Goal: Transaction & Acquisition: Purchase product/service

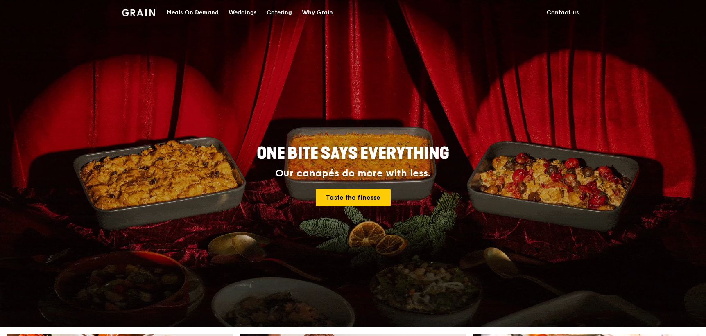
click at [215, 12] on div "Meals On Demand" at bounding box center [193, 12] width 52 height 25
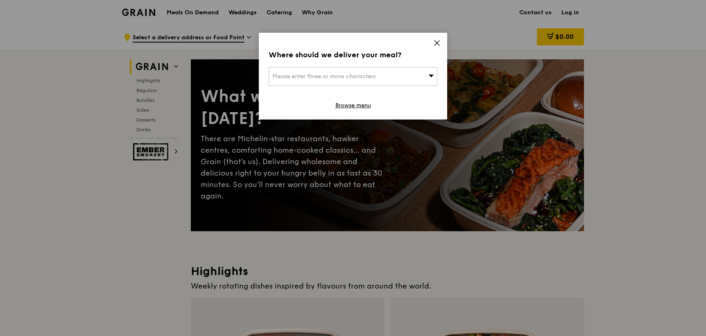
click at [416, 82] on div "Please enter three or more characters" at bounding box center [353, 76] width 169 height 19
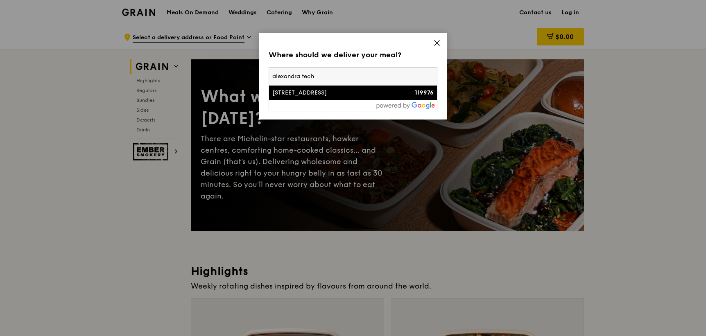
type input "alexandra tech"
click at [358, 97] on div "438C Alexandra Road, Alexandra Technopark" at bounding box center [332, 93] width 121 height 8
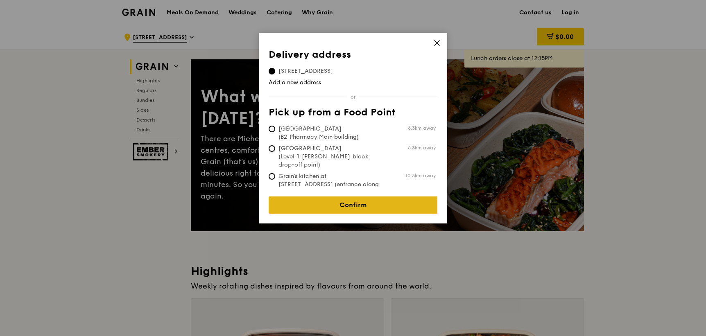
click at [370, 197] on link "Confirm" at bounding box center [353, 205] width 169 height 17
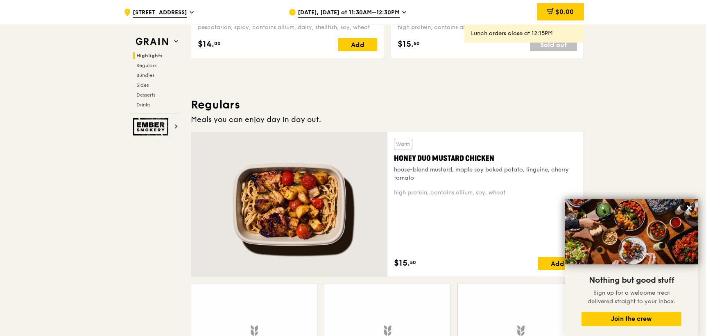
scroll to position [471, 0]
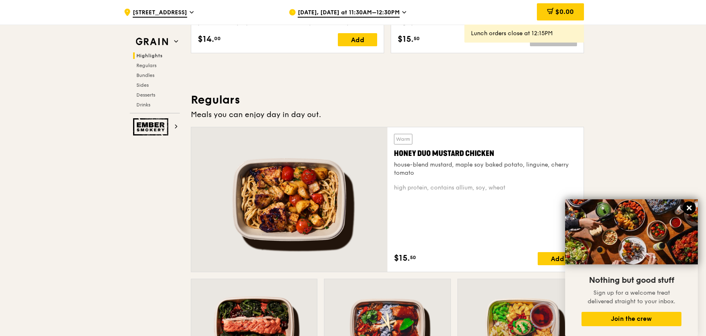
click at [689, 207] on icon at bounding box center [689, 208] width 5 height 5
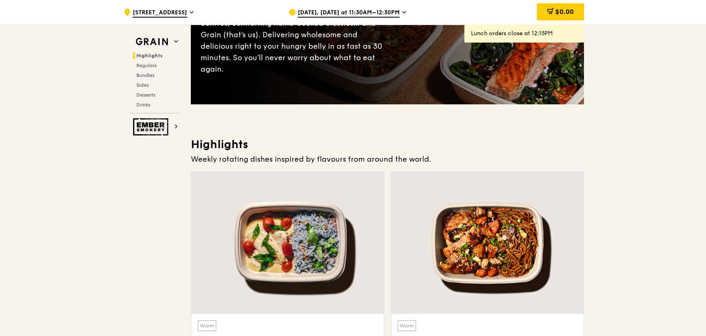
scroll to position [0, 0]
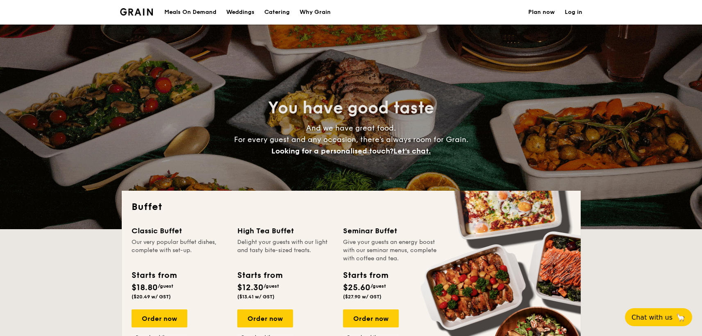
select select
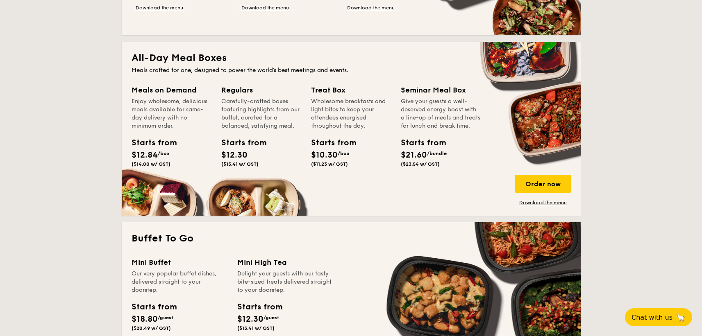
scroll to position [331, 0]
